Goal: Task Accomplishment & Management: Manage account settings

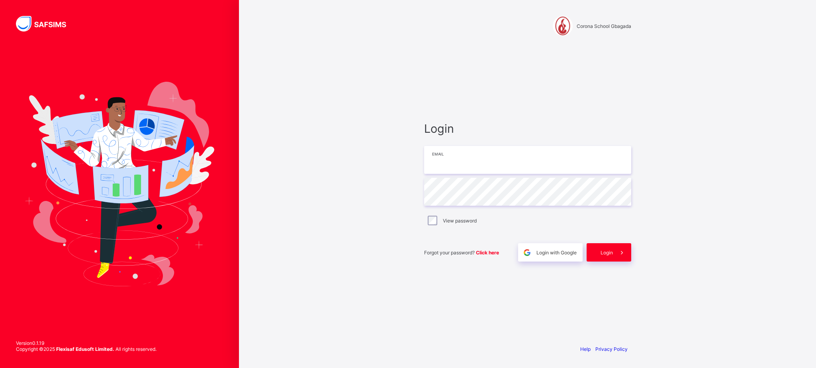
click at [540, 152] on input "email" at bounding box center [527, 160] width 207 height 28
type input "**********"
click at [615, 258] on span at bounding box center [622, 252] width 18 height 18
click at [457, 165] on input "email" at bounding box center [527, 160] width 207 height 28
type input "**********"
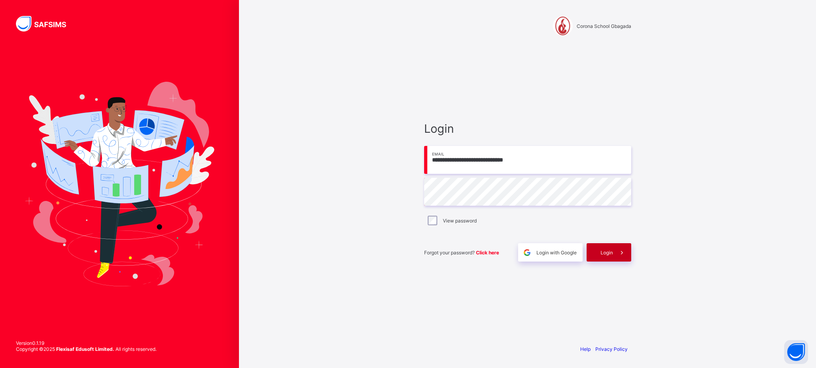
click at [596, 246] on div "Login" at bounding box center [609, 252] width 45 height 18
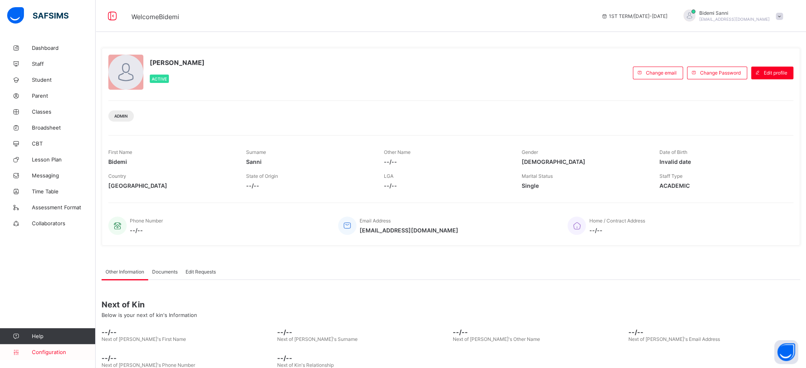
click at [63, 351] on span "Configuration" at bounding box center [63, 352] width 63 height 6
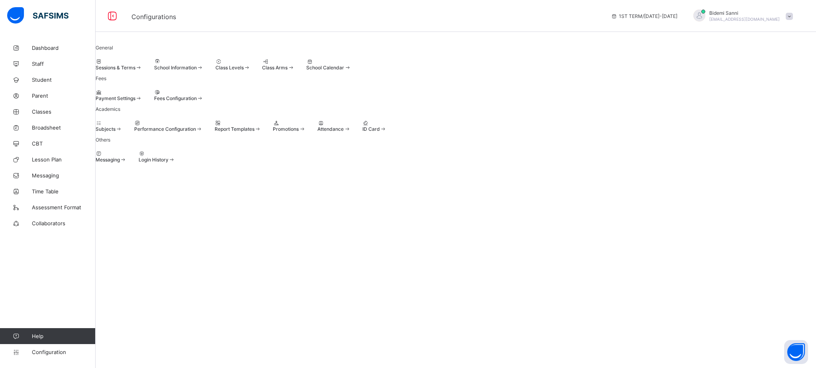
click at [366, 132] on div "Subjects Performance Configuration Report Templates Promotions Attendance ID Ca…" at bounding box center [456, 126] width 721 height 12
click at [306, 132] on div "Promotions" at bounding box center [289, 129] width 33 height 6
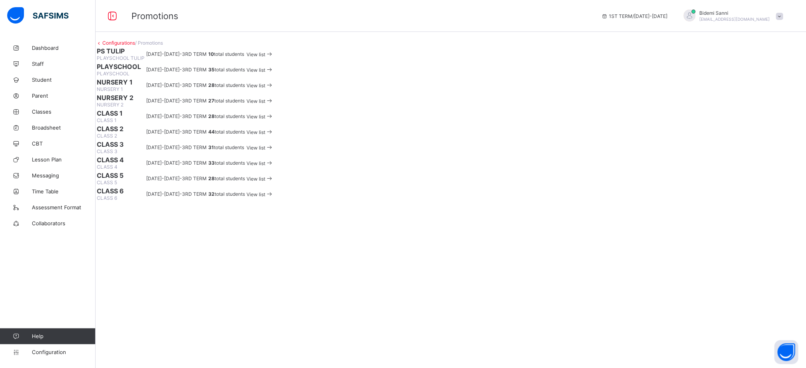
click at [274, 89] on div "View list" at bounding box center [260, 85] width 27 height 8
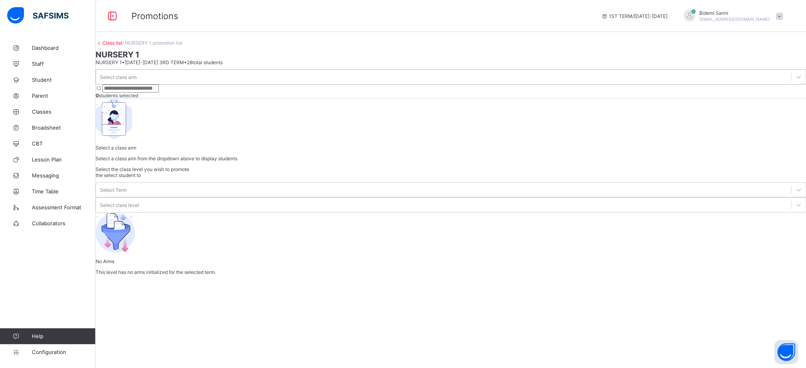
click at [161, 82] on div "Select class arm" at bounding box center [443, 76] width 695 height 11
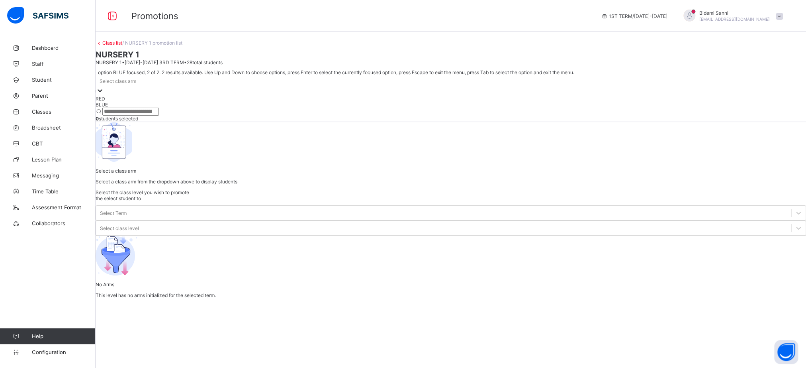
click at [145, 108] on div "BLUE" at bounding box center [451, 105] width 711 height 6
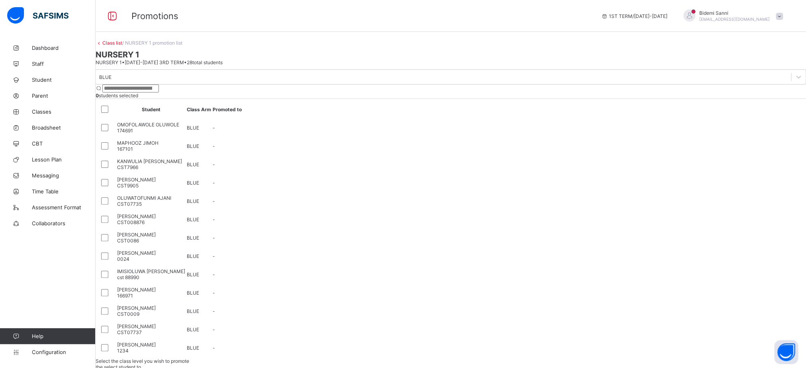
click at [114, 114] on div at bounding box center [107, 109] width 14 height 10
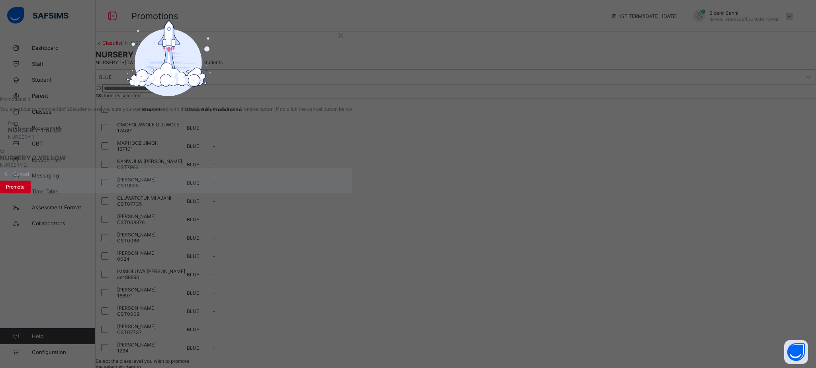
click at [25, 190] on span "Promote" at bounding box center [15, 187] width 19 height 6
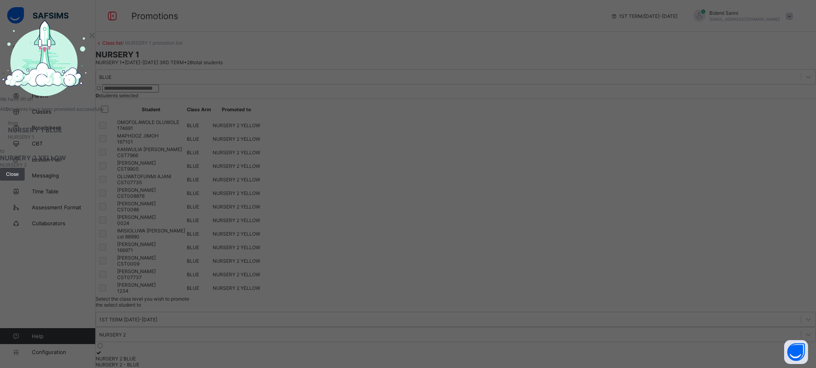
click at [104, 148] on div "from NURSERY 1 BLUE NURSERY 1" at bounding box center [52, 130] width 104 height 36
click at [19, 177] on span "Close" at bounding box center [12, 174] width 13 height 6
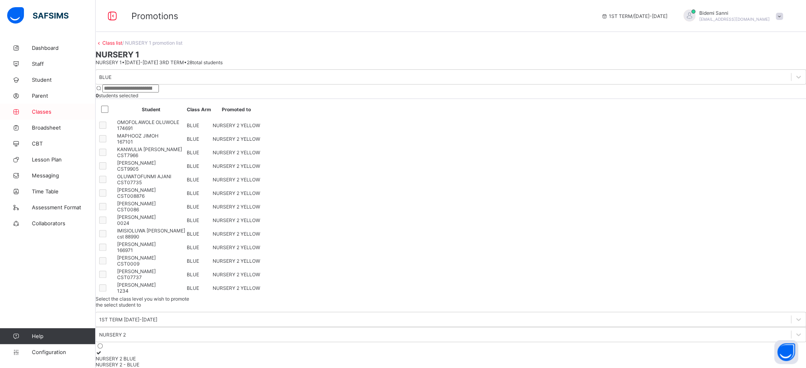
click at [51, 110] on span "Classes" at bounding box center [64, 111] width 64 height 6
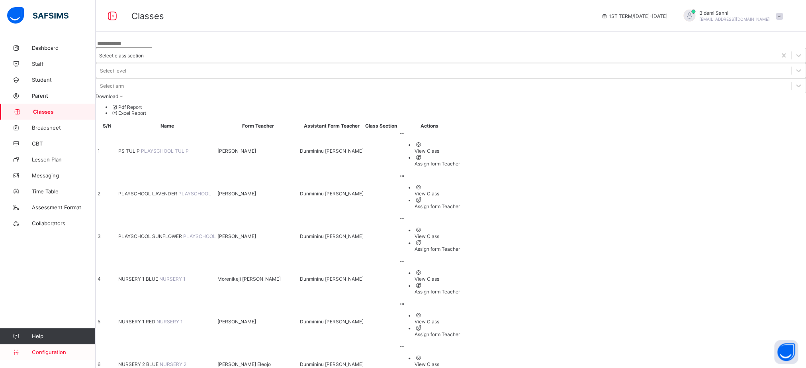
click at [50, 354] on span "Configuration" at bounding box center [63, 352] width 63 height 6
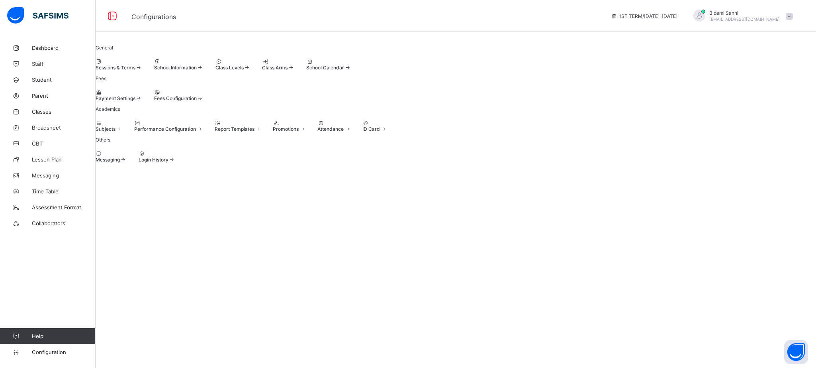
click at [299, 132] on span "Promotions" at bounding box center [286, 129] width 26 height 6
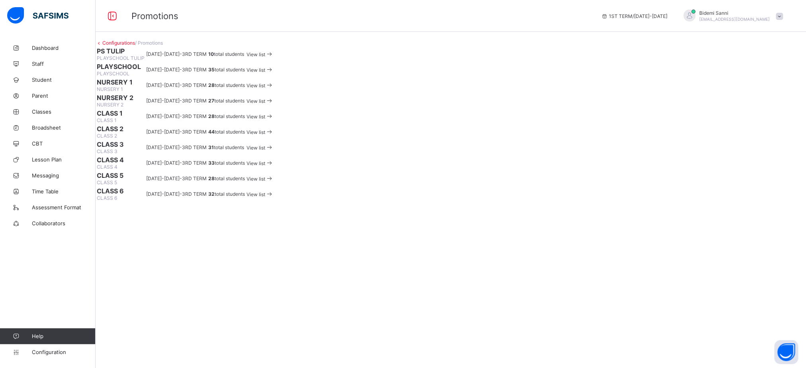
click at [274, 88] on span at bounding box center [269, 85] width 8 height 6
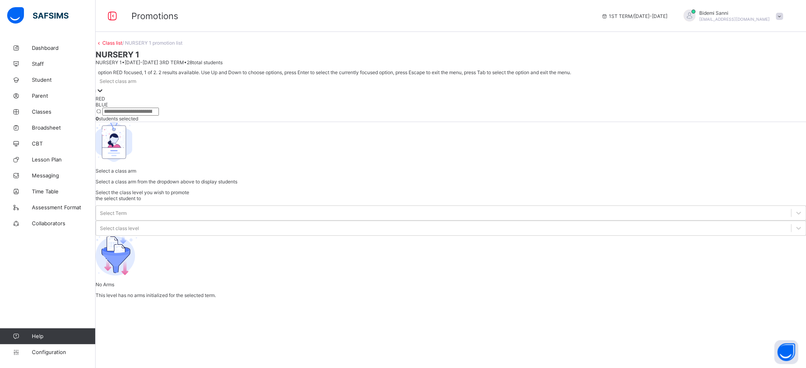
click at [104, 96] on div at bounding box center [100, 90] width 8 height 9
click at [157, 102] on div "RED" at bounding box center [451, 99] width 711 height 6
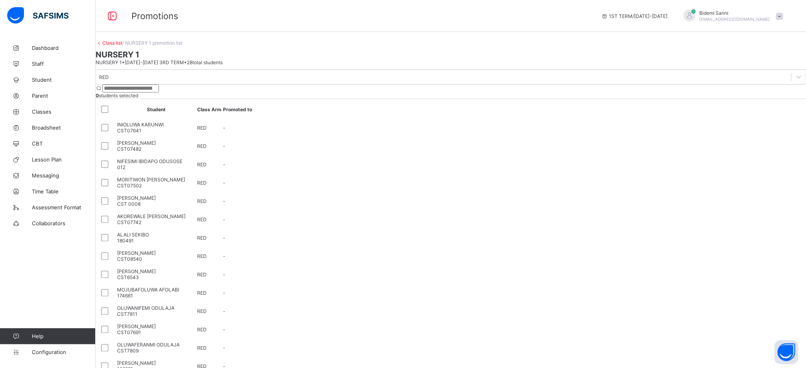
click at [114, 114] on div at bounding box center [107, 109] width 14 height 10
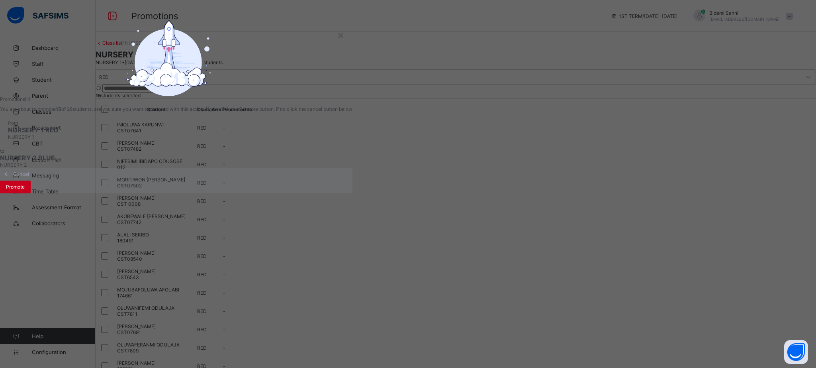
click at [25, 190] on span "Promote" at bounding box center [15, 187] width 19 height 6
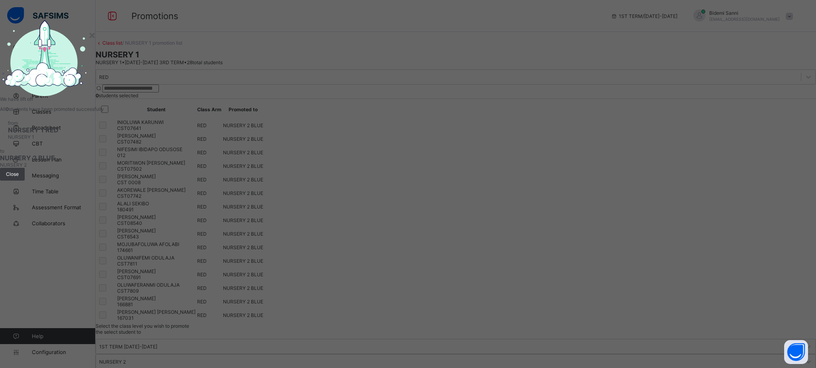
click at [104, 180] on div "We have lift off All 0 students have been promoted successfully from NURSERY 1 …" at bounding box center [52, 100] width 104 height 161
click at [25, 180] on div "Close" at bounding box center [12, 174] width 25 height 13
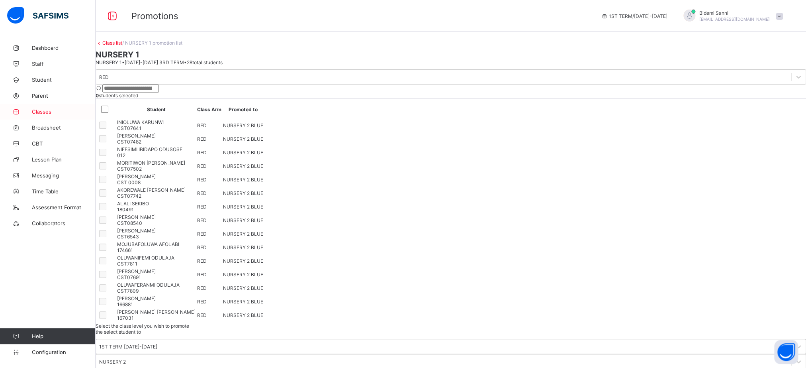
click at [42, 106] on link "Classes" at bounding box center [48, 112] width 96 height 16
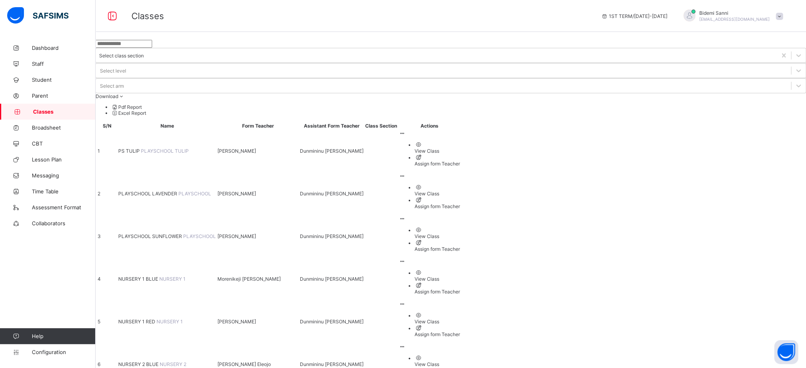
click at [160, 361] on span "NURSERY 2 BLUE" at bounding box center [138, 364] width 41 height 6
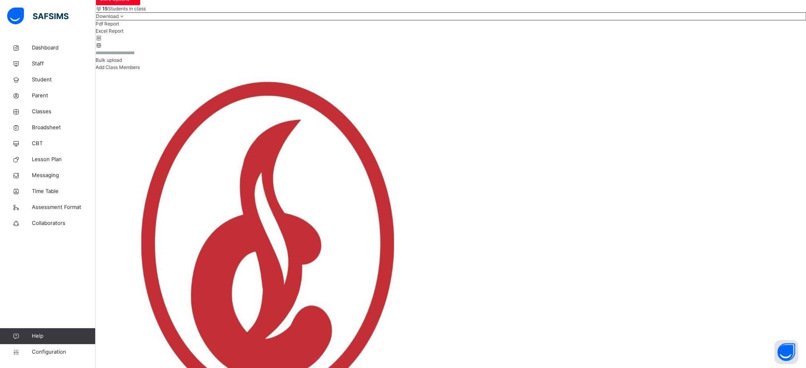
scroll to position [47, 0]
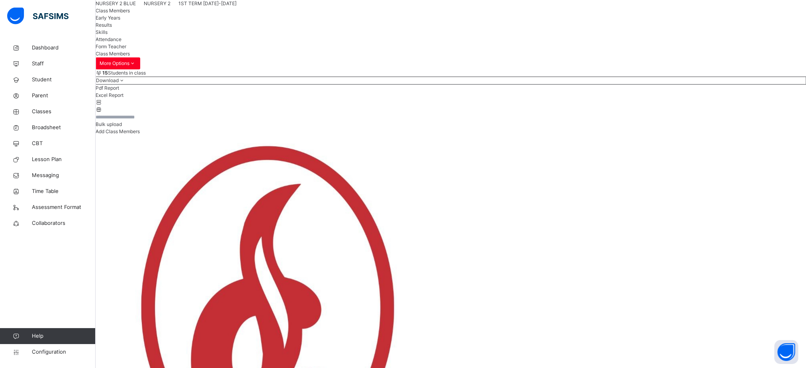
click at [281, 50] on div "Form Teacher" at bounding box center [451, 46] width 711 height 7
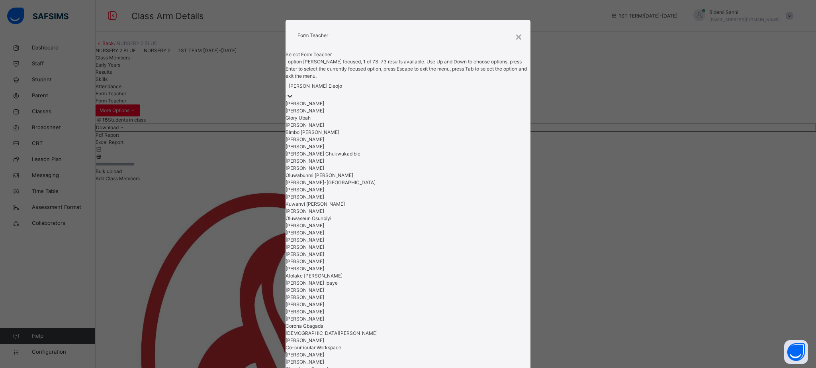
click at [342, 90] on div "[PERSON_NAME] Eleojo" at bounding box center [315, 85] width 53 height 7
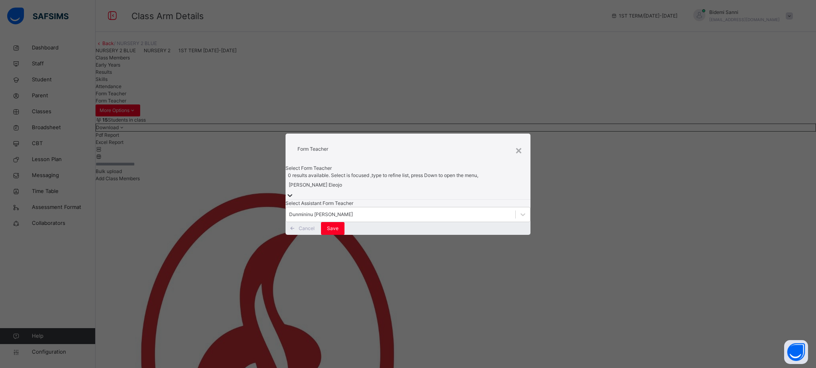
click at [342, 181] on div "[PERSON_NAME] Eleojo" at bounding box center [315, 184] width 53 height 7
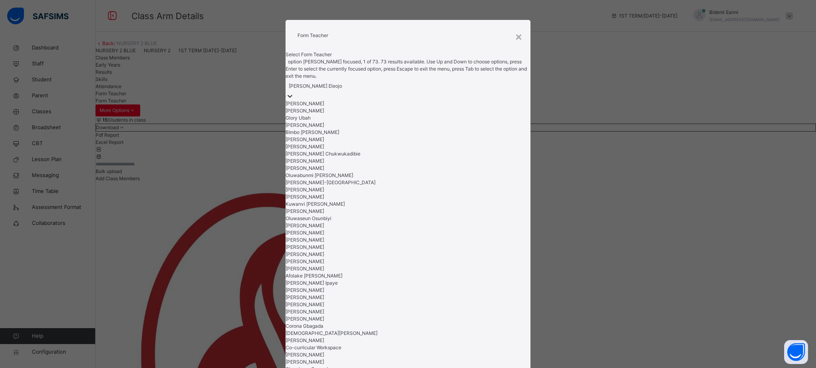
click at [342, 90] on div "[PERSON_NAME] Eleojo" at bounding box center [315, 85] width 53 height 7
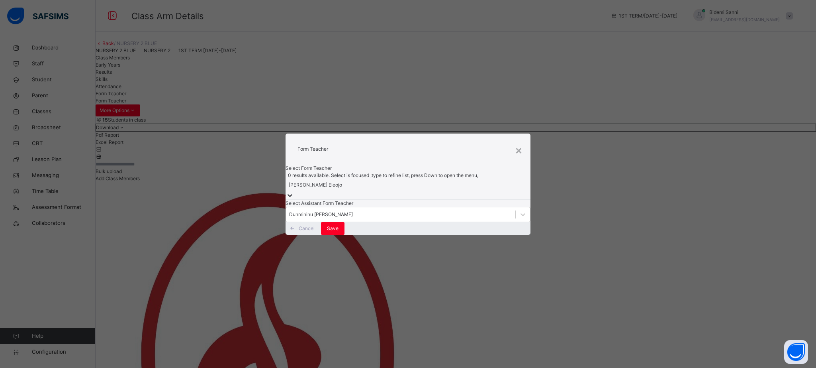
click at [342, 181] on div "[PERSON_NAME] Eleojo" at bounding box center [315, 184] width 53 height 7
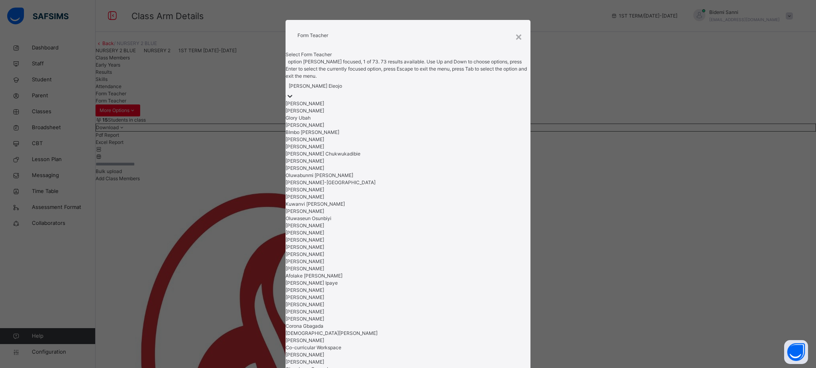
click at [342, 90] on div "[PERSON_NAME] Eleojo" at bounding box center [315, 85] width 53 height 7
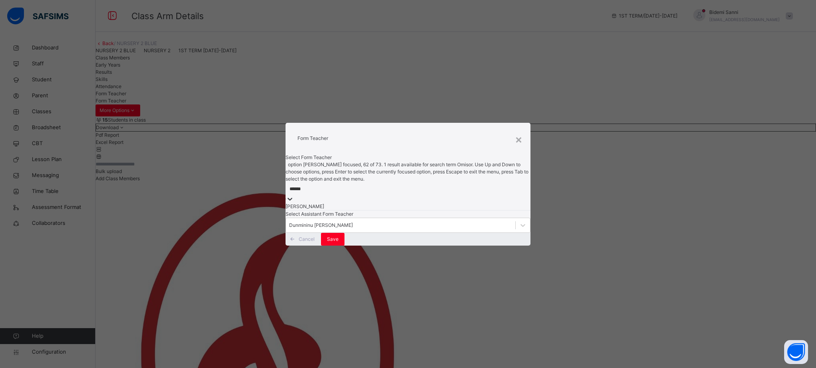
type input "*******"
click at [392, 203] on div "[PERSON_NAME]" at bounding box center [408, 206] width 245 height 7
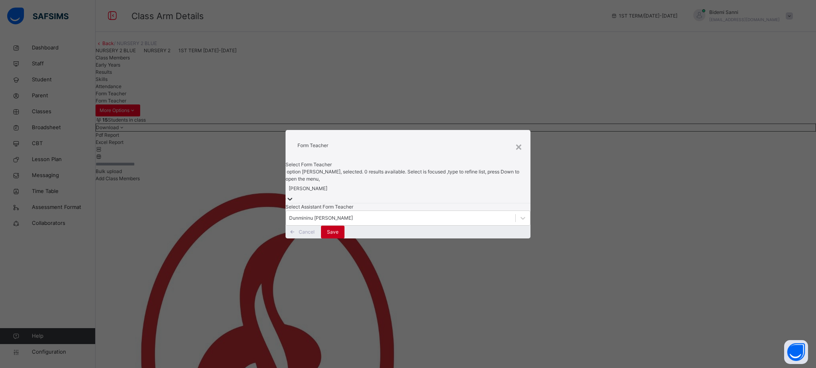
click at [345, 238] on div "Save" at bounding box center [333, 231] width 24 height 13
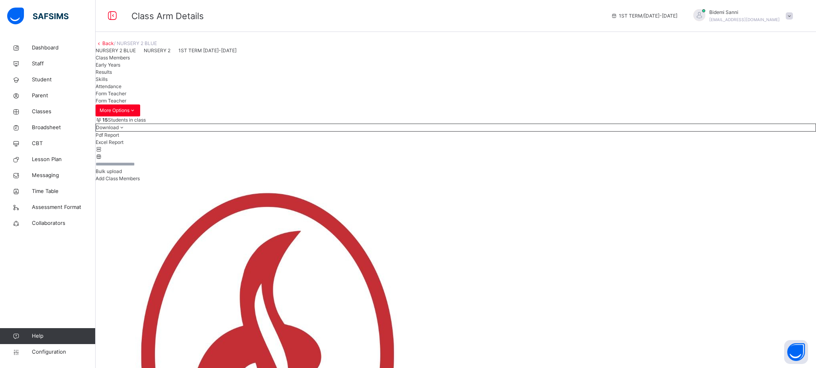
click at [108, 82] on span "Skills" at bounding box center [102, 79] width 12 height 6
click at [112, 75] on span "Results" at bounding box center [104, 72] width 16 height 6
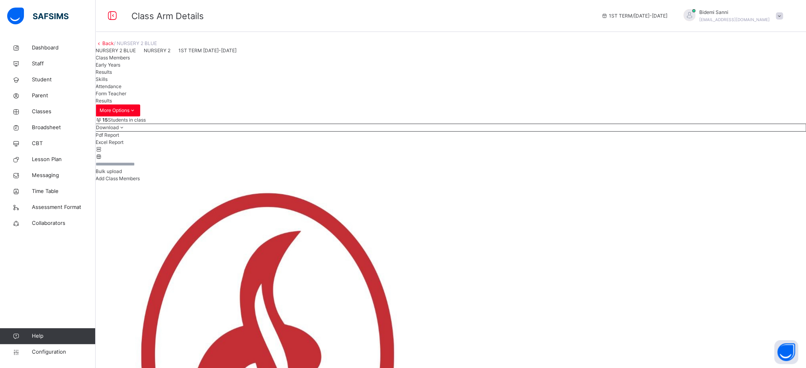
click at [120, 68] on span "Early Years" at bounding box center [108, 65] width 25 height 6
click at [130, 61] on span "Class Members" at bounding box center [113, 58] width 34 height 6
click at [44, 113] on span "Classes" at bounding box center [64, 112] width 64 height 8
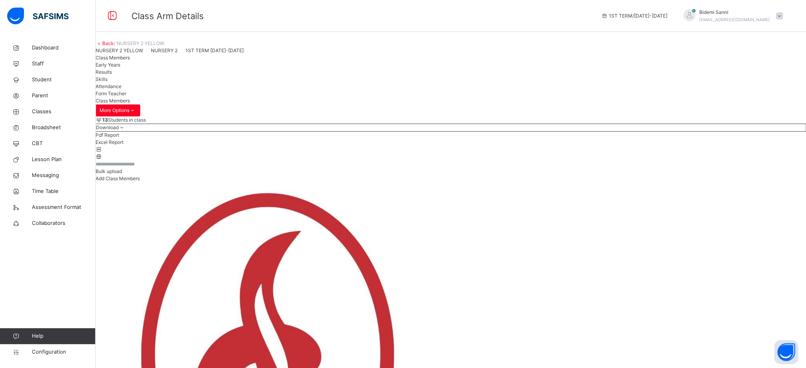
click at [126, 96] on span "Form Teacher" at bounding box center [111, 93] width 31 height 6
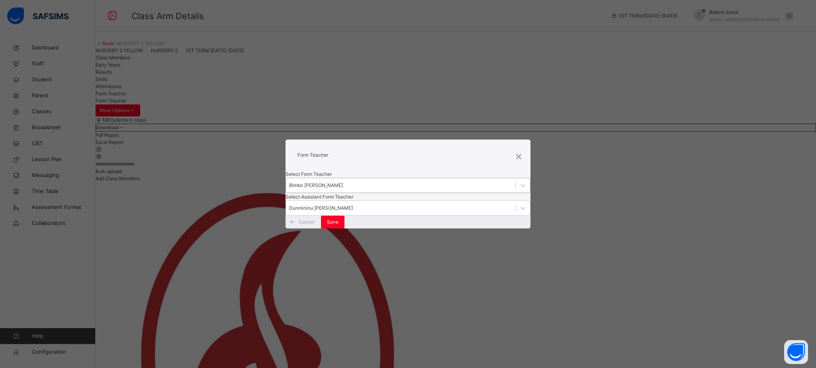
click at [343, 182] on div "BImbo [PERSON_NAME]" at bounding box center [316, 185] width 54 height 7
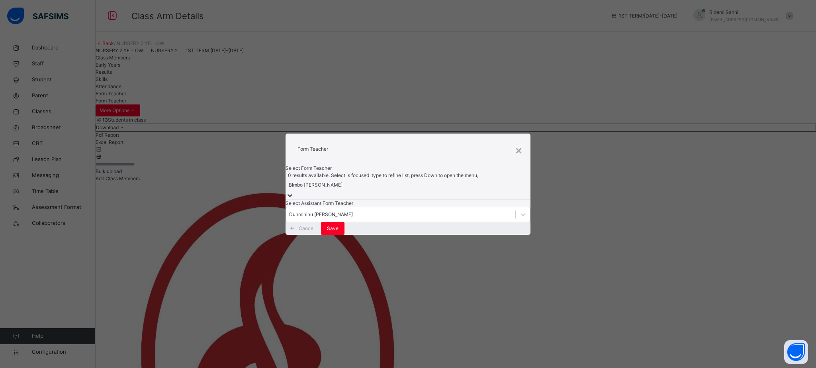
click at [343, 181] on div "BImbo [PERSON_NAME]" at bounding box center [316, 184] width 54 height 7
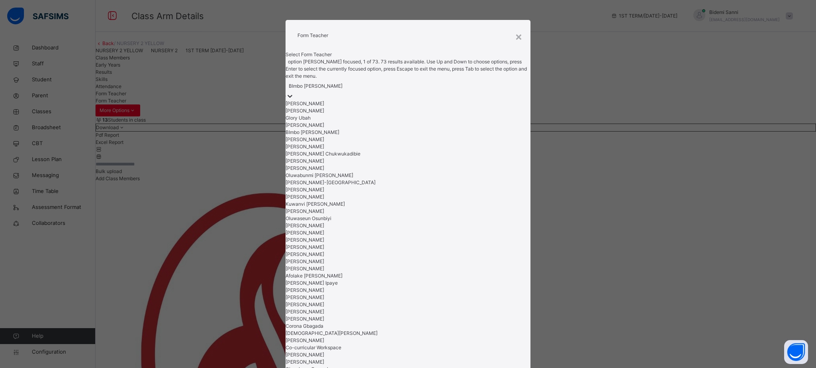
click at [343, 90] on div "BImbo [PERSON_NAME]" at bounding box center [316, 85] width 54 height 7
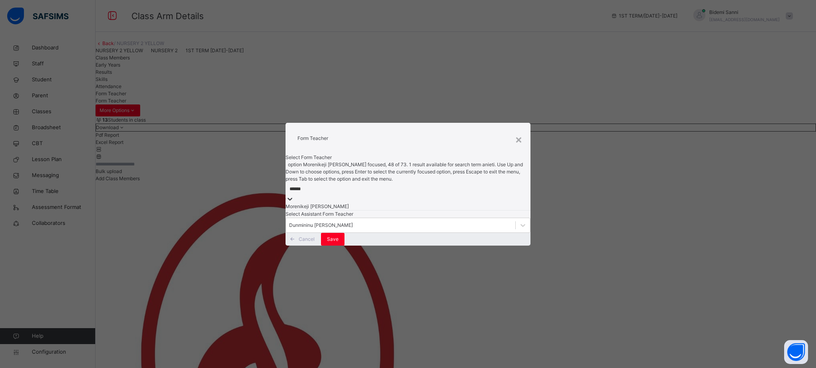
type input "*******"
click at [390, 203] on div "Morenikeji [PERSON_NAME]" at bounding box center [408, 206] width 245 height 7
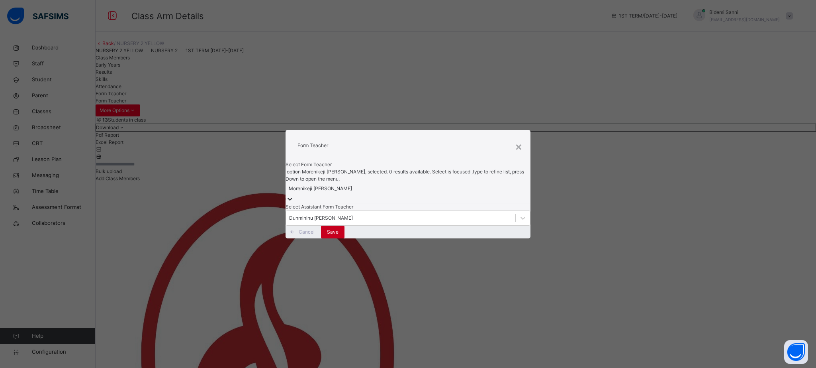
click at [339, 235] on span "Save" at bounding box center [333, 231] width 12 height 7
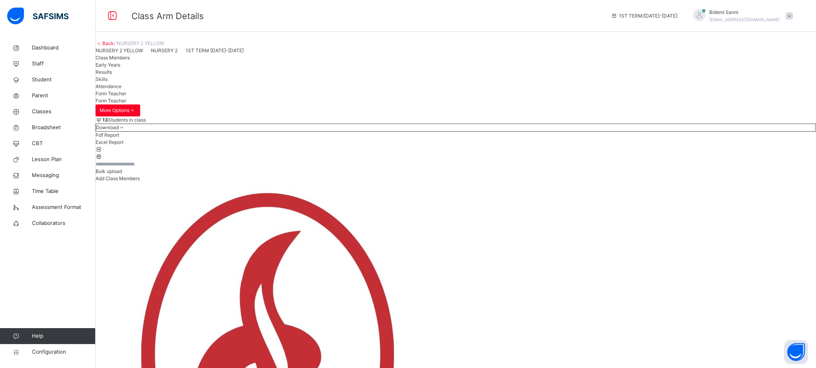
drag, startPoint x: 464, startPoint y: 268, endPoint x: 401, endPoint y: 273, distance: 63.6
click at [35, 109] on span "Classes" at bounding box center [64, 112] width 64 height 8
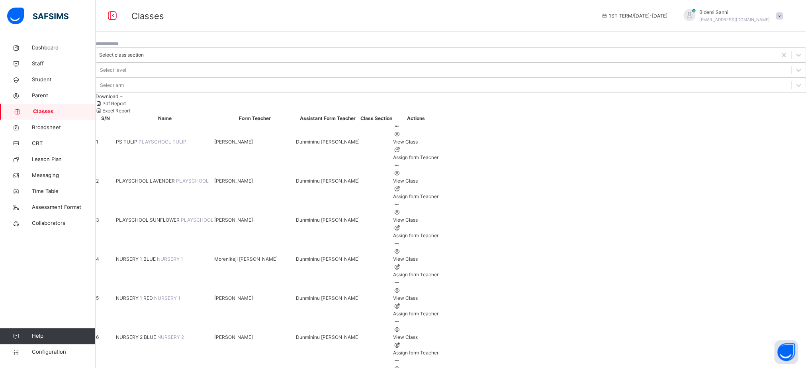
click at [157, 256] on span "NURSERY 1 BLUE" at bounding box center [136, 259] width 41 height 6
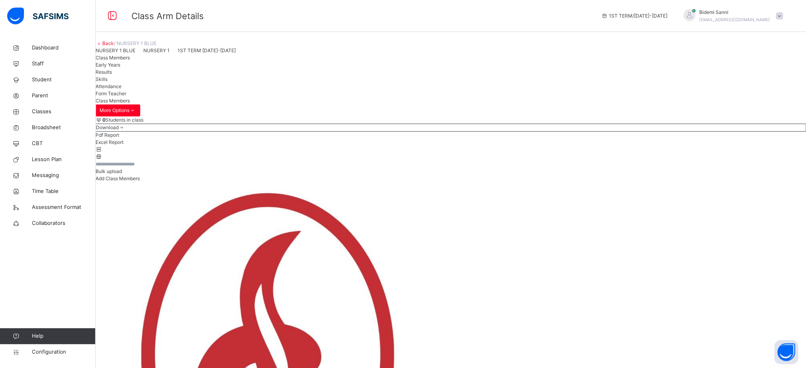
click at [285, 97] on div "Form Teacher" at bounding box center [451, 93] width 711 height 7
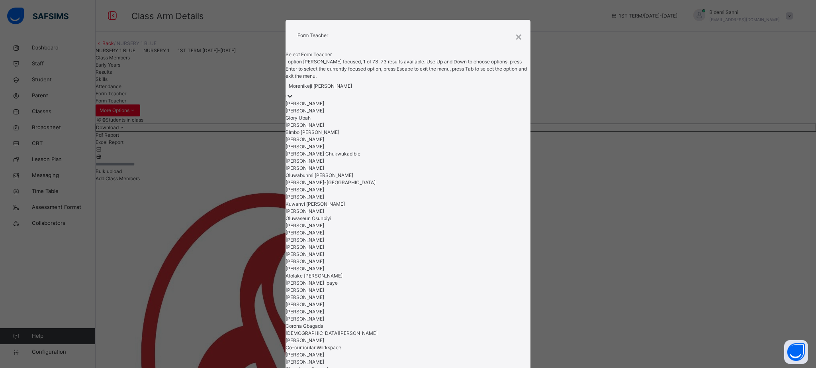
click at [352, 90] on div "Morenikeji [PERSON_NAME]" at bounding box center [320, 85] width 63 height 7
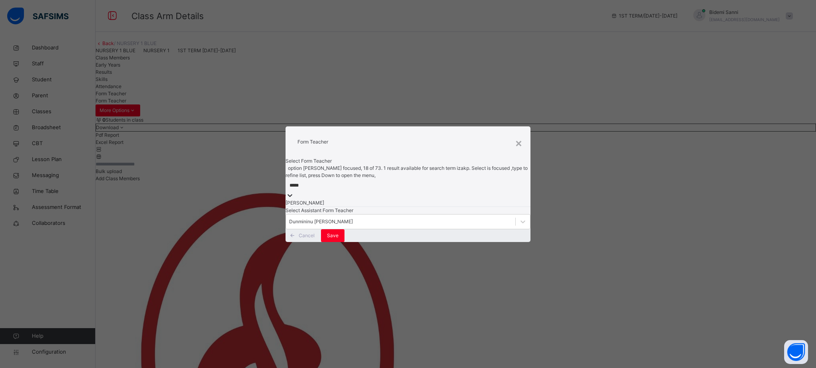
type input "******"
click at [373, 199] on div "[PERSON_NAME]" at bounding box center [408, 202] width 245 height 7
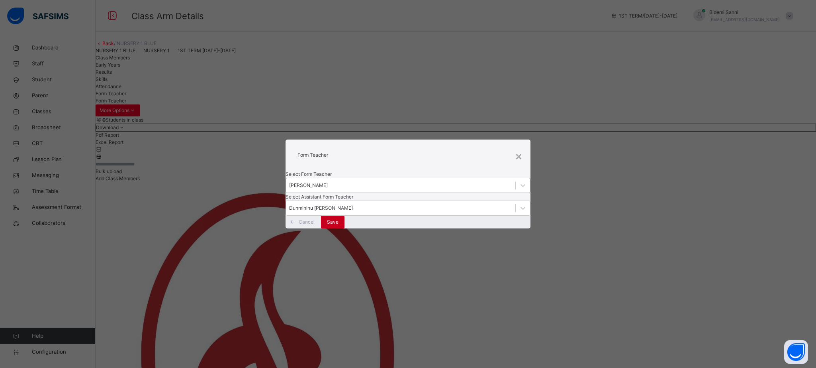
click at [345, 228] on div "Save" at bounding box center [333, 221] width 24 height 13
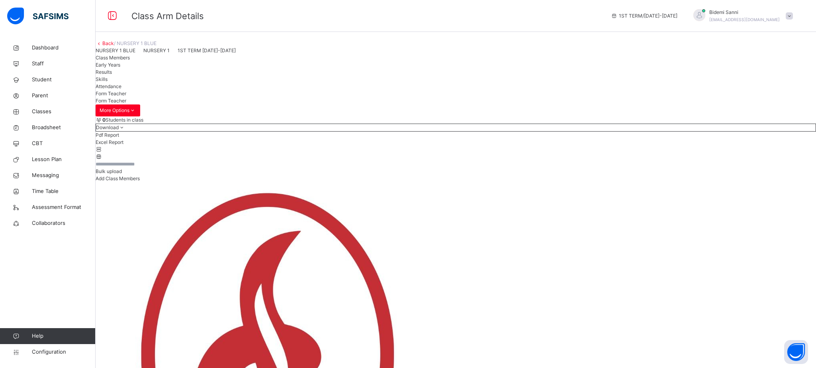
click at [114, 46] on link "Back" at bounding box center [108, 43] width 12 height 6
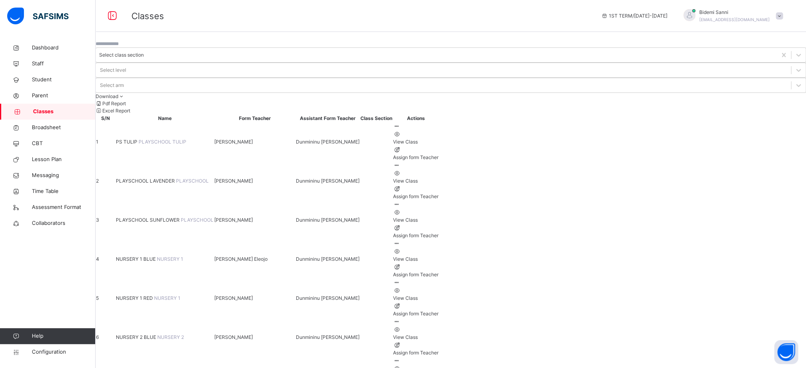
click at [154, 295] on span "NURSERY 1 RED" at bounding box center [135, 298] width 38 height 6
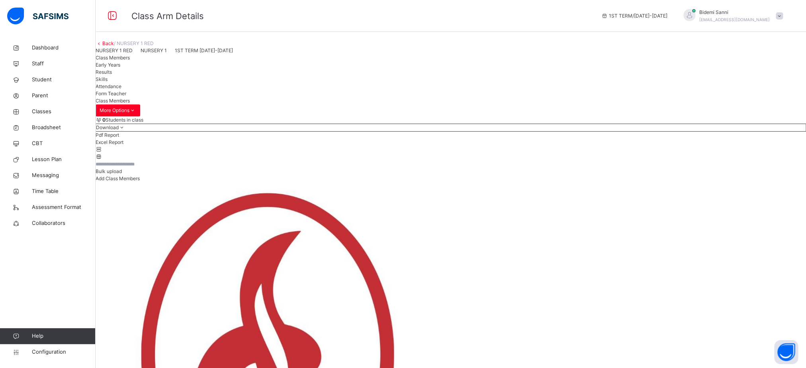
click at [126, 96] on span "Form Teacher" at bounding box center [111, 93] width 31 height 6
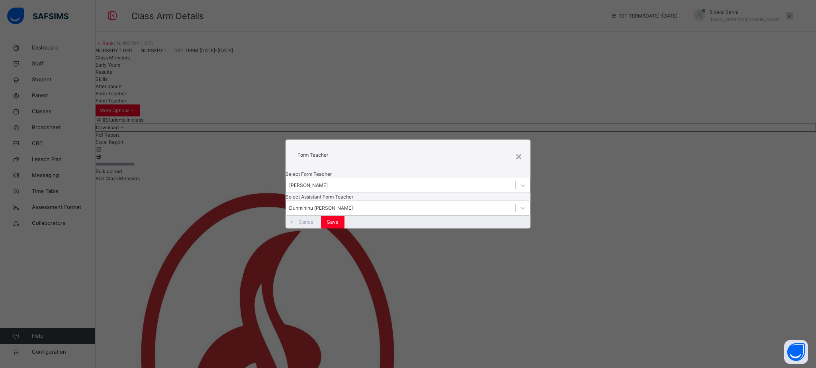
drag, startPoint x: 379, startPoint y: 173, endPoint x: 370, endPoint y: 159, distance: 16.8
click at [370, 170] on div "Select Form Teacher [PERSON_NAME] Select Assistant Form Teacher Dunmininu [PERS…" at bounding box center [408, 192] width 245 height 45
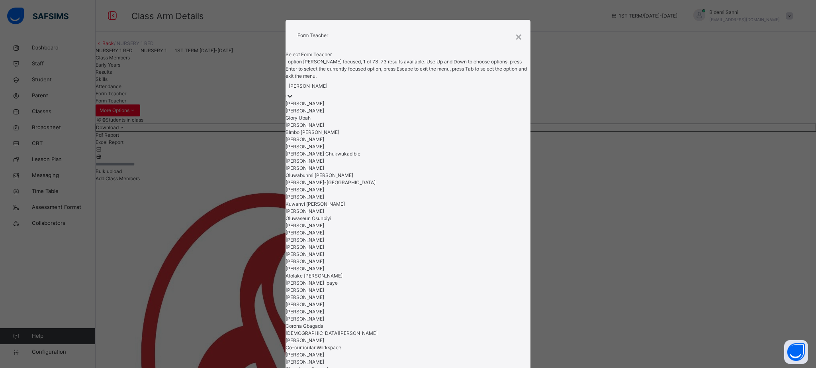
click at [370, 92] on div "[PERSON_NAME]" at bounding box center [408, 86] width 245 height 12
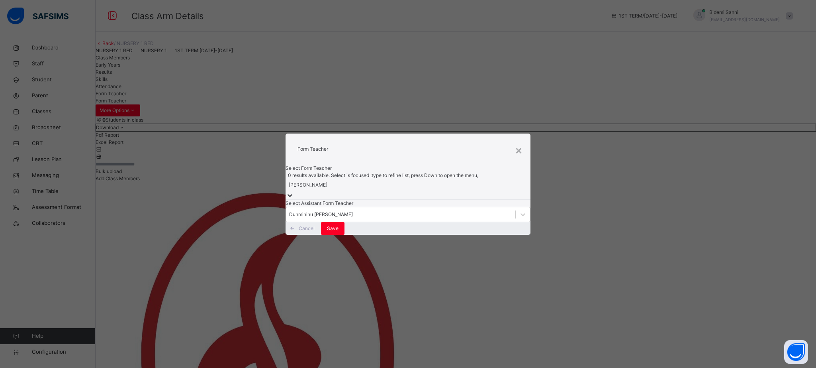
click at [370, 179] on div "[PERSON_NAME]" at bounding box center [408, 185] width 245 height 12
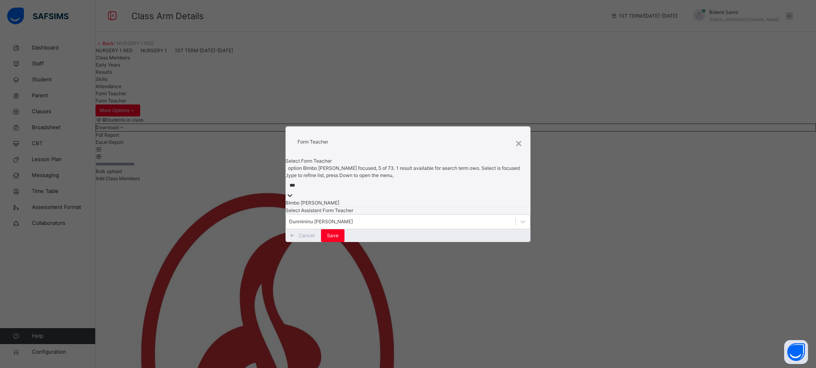
type input "****"
click at [360, 199] on div "BImbo [PERSON_NAME]" at bounding box center [408, 202] width 245 height 7
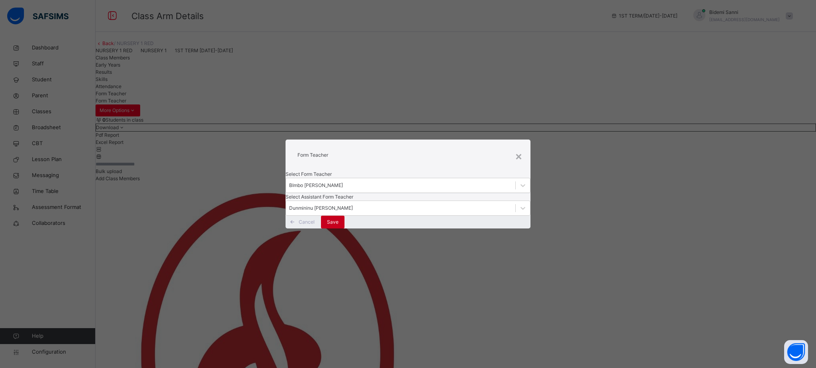
click at [345, 228] on div "Save" at bounding box center [333, 221] width 24 height 13
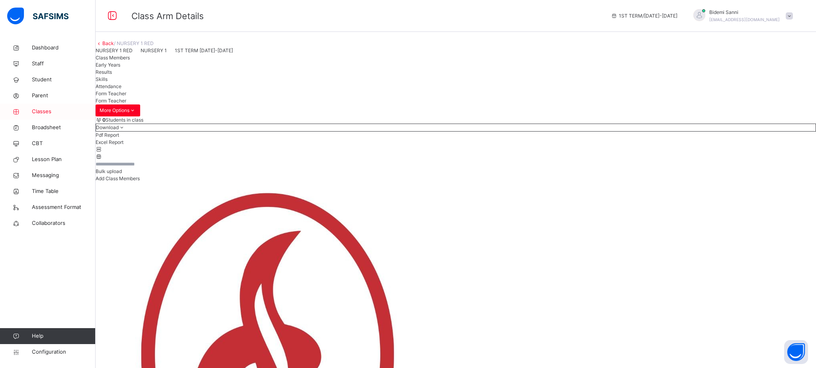
click at [39, 113] on span "Classes" at bounding box center [64, 112] width 64 height 8
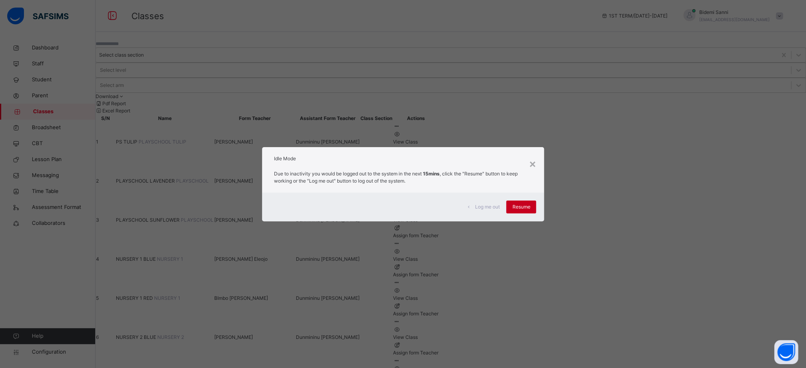
click at [517, 203] on span "Resume" at bounding box center [521, 206] width 18 height 7
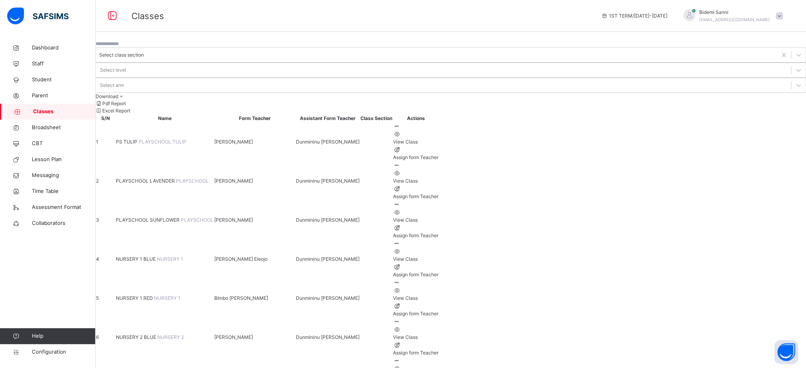
click at [360, 278] on td "Dunmininu [PERSON_NAME]" at bounding box center [328, 297] width 65 height 39
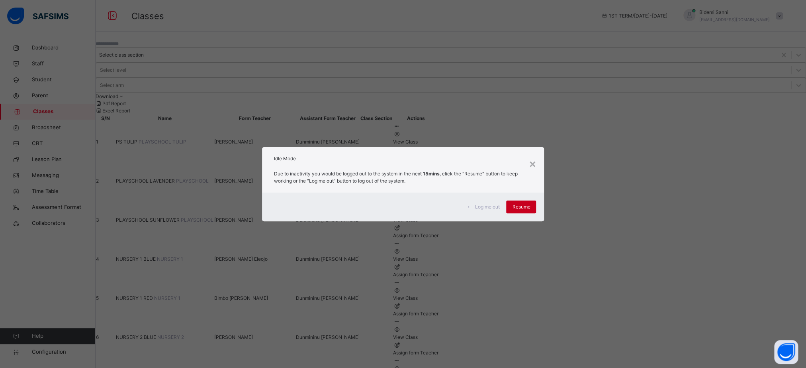
drag, startPoint x: 513, startPoint y: 200, endPoint x: 514, endPoint y: 208, distance: 8.1
click at [514, 208] on div "Log me out Resume" at bounding box center [403, 206] width 282 height 29
click at [514, 208] on div "Resume" at bounding box center [521, 206] width 30 height 13
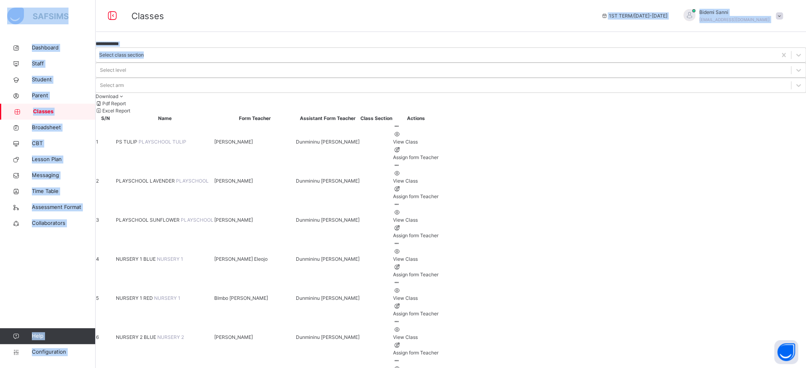
drag, startPoint x: 514, startPoint y: 208, endPoint x: 214, endPoint y: 3, distance: 362.9
